Goal: Transaction & Acquisition: Purchase product/service

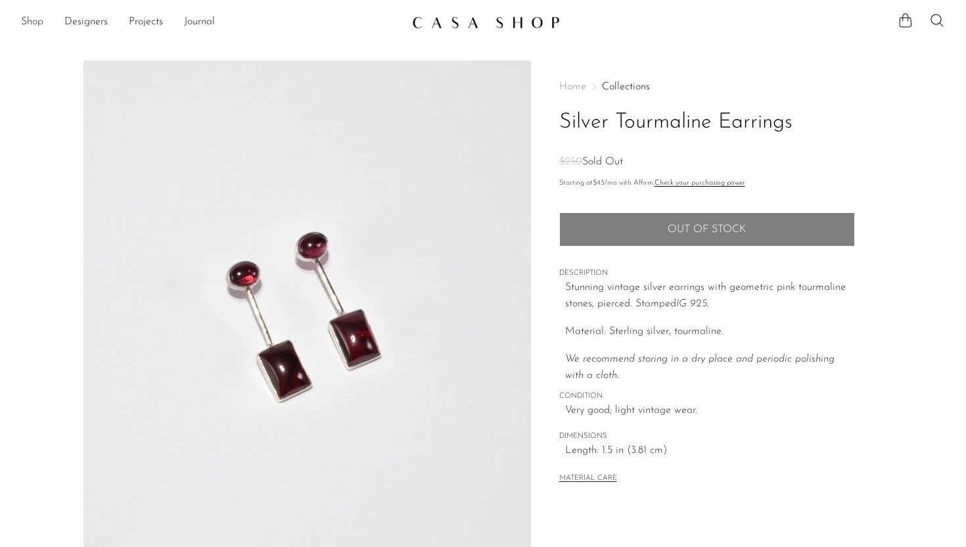
click at [34, 22] on link "Shop" at bounding box center [32, 22] width 22 height 17
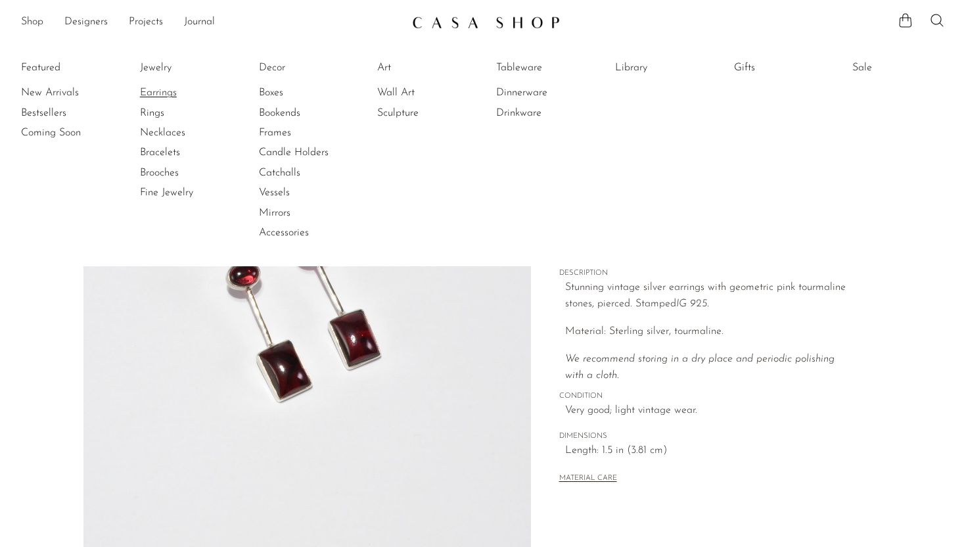
click at [153, 93] on link "Earrings" at bounding box center [189, 92] width 99 height 14
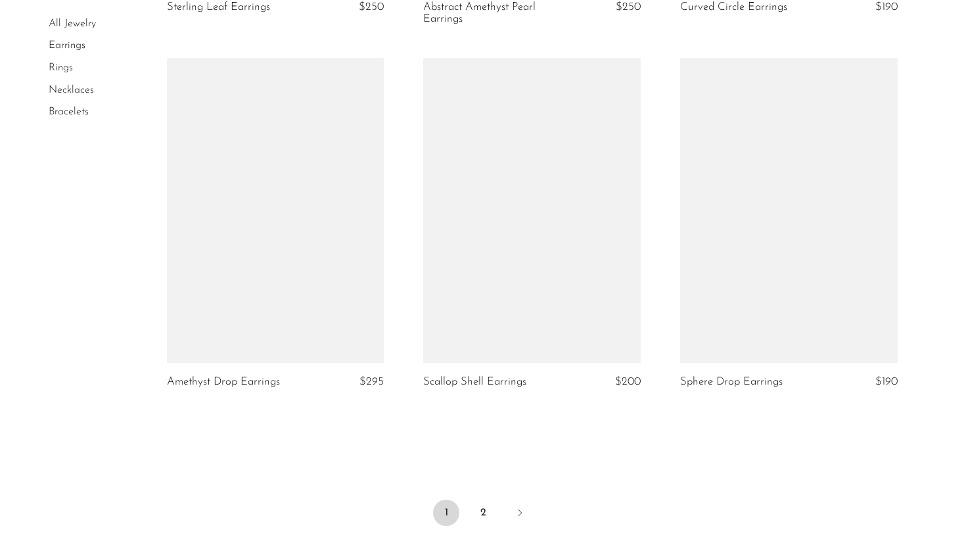
scroll to position [4160, 0]
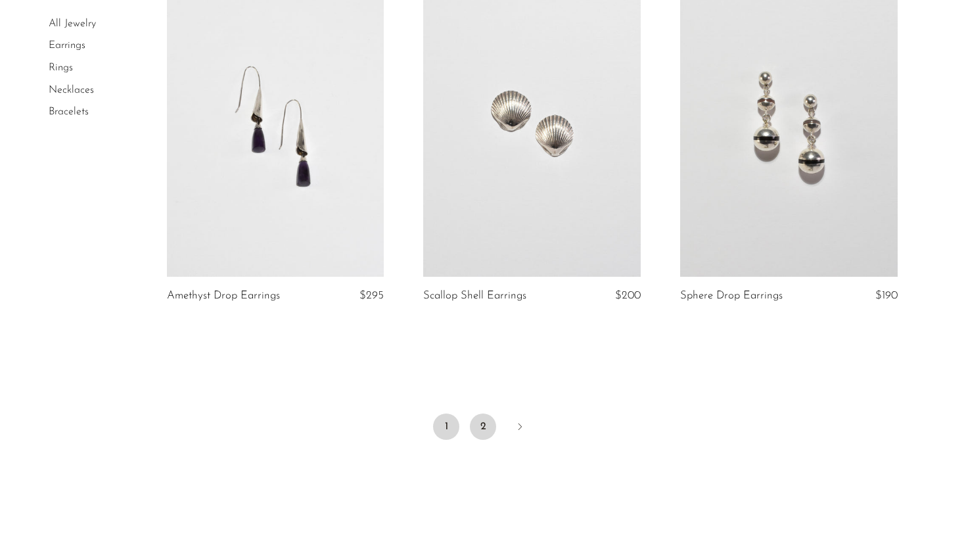
click at [488, 427] on link "2" at bounding box center [483, 426] width 26 height 26
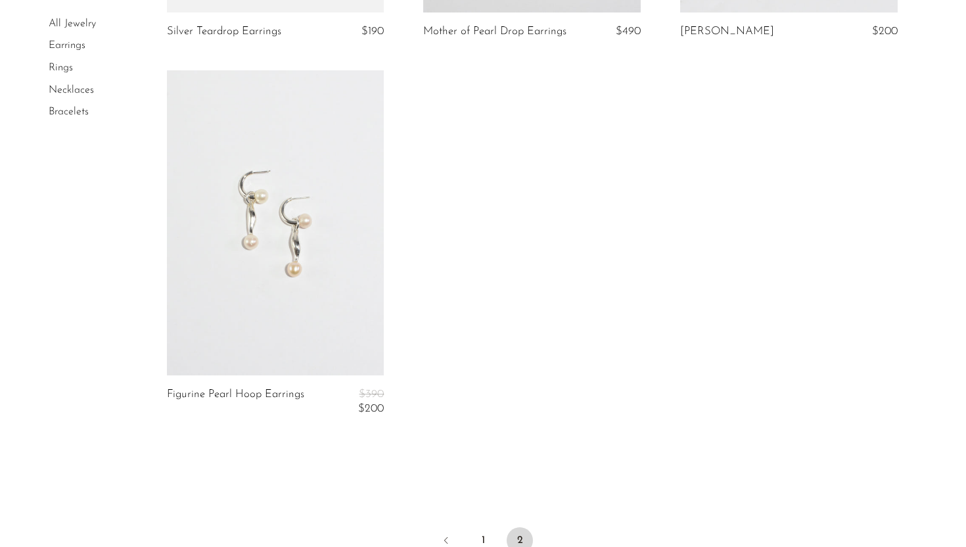
scroll to position [3792, 0]
